Goal: Task Accomplishment & Management: Complete application form

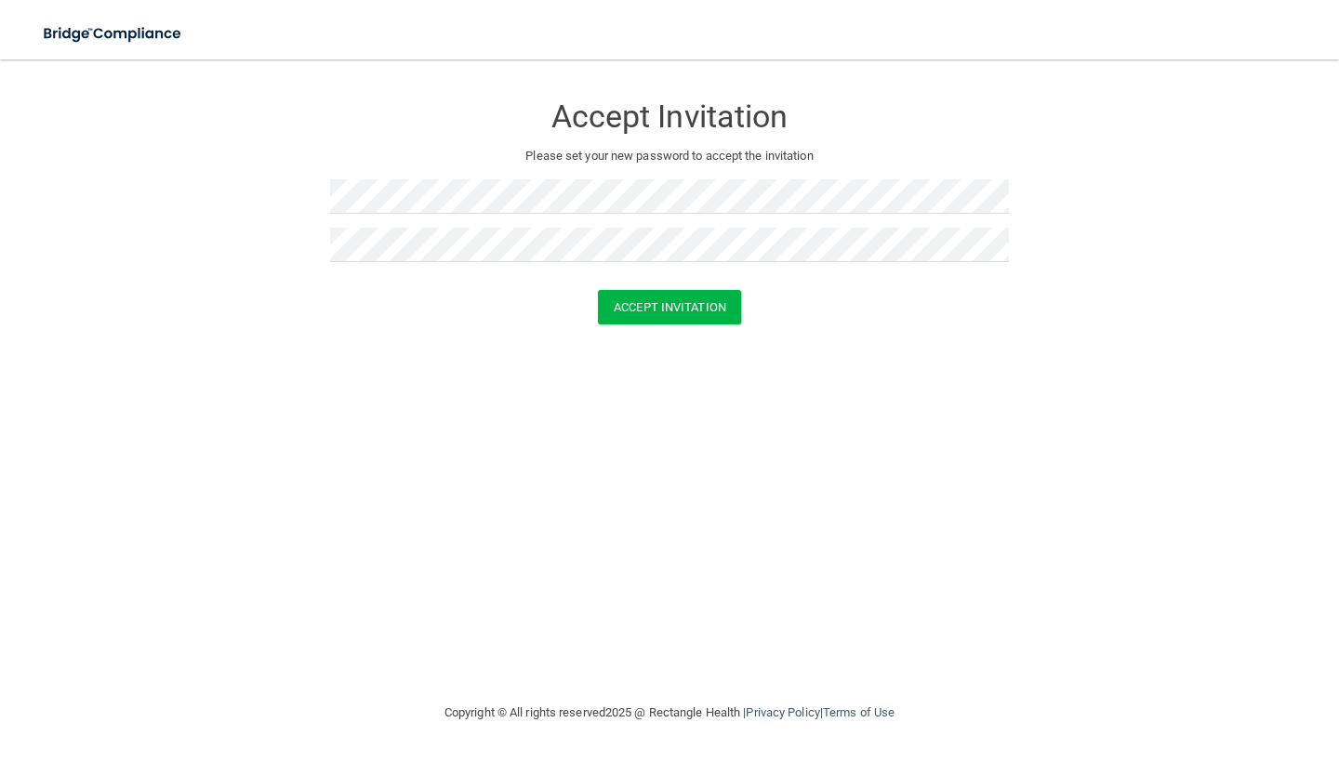
click at [229, 192] on form "Accept Invitation Please set your new password to accept the invitation Accept …" at bounding box center [669, 212] width 1265 height 269
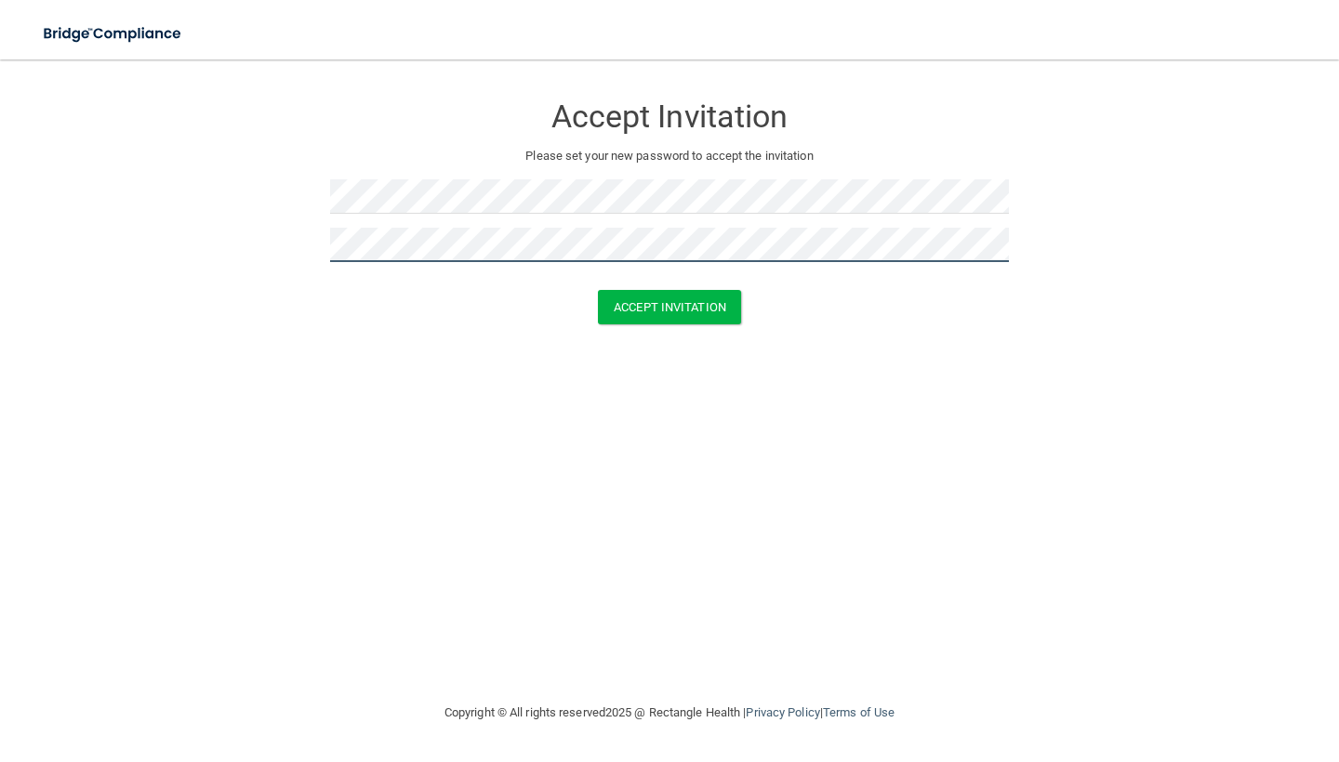
click at [190, 254] on form "Accept Invitation Please set your new password to accept the invitation Accept …" at bounding box center [669, 212] width 1265 height 269
click at [292, 232] on form "Accept Invitation Please set your new password to accept the invitation Passwor…" at bounding box center [669, 226] width 1265 height 296
click at [298, 232] on form "Accept Invitation Please set your new password to accept the invitation Passwor…" at bounding box center [669, 226] width 1265 height 296
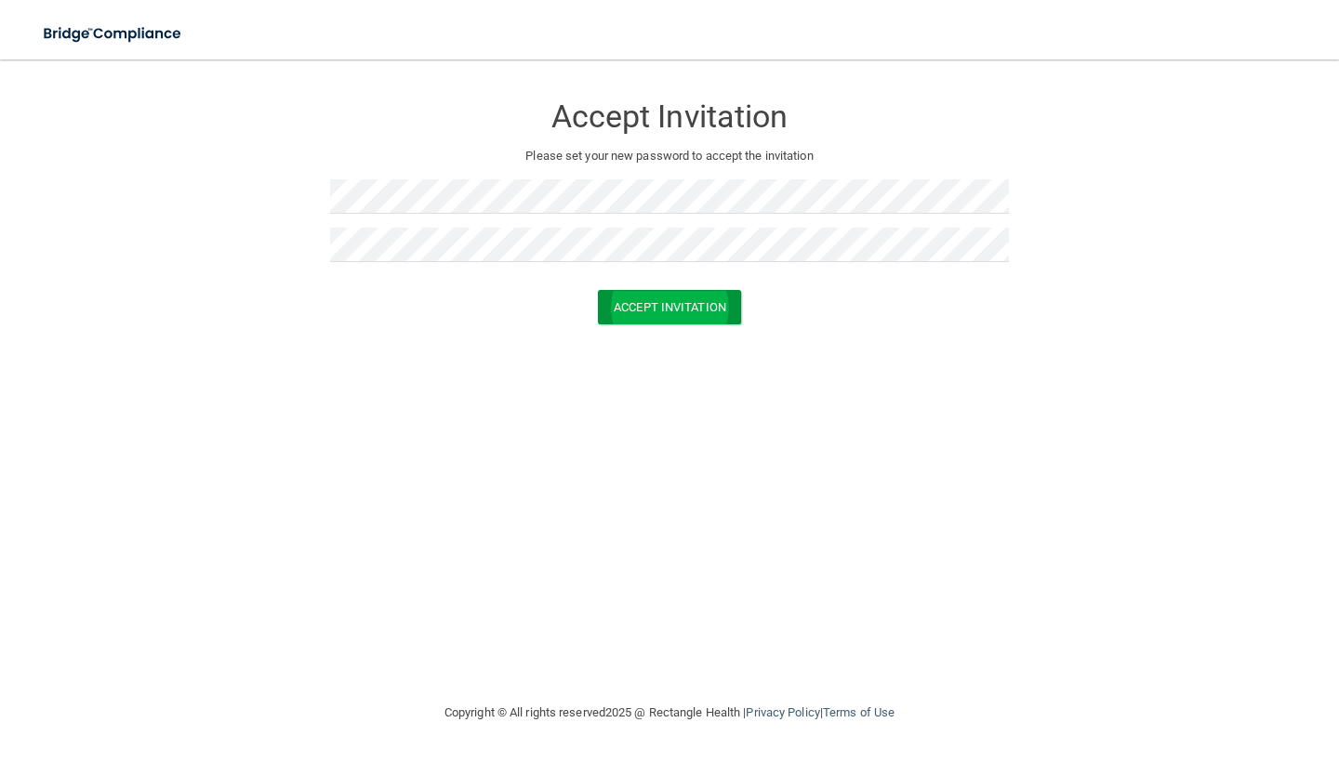
click at [669, 312] on button "Accept Invitation" at bounding box center [669, 307] width 143 height 34
click at [722, 305] on button "Accept Invitation" at bounding box center [669, 307] width 143 height 34
